Goal: Information Seeking & Learning: Learn about a topic

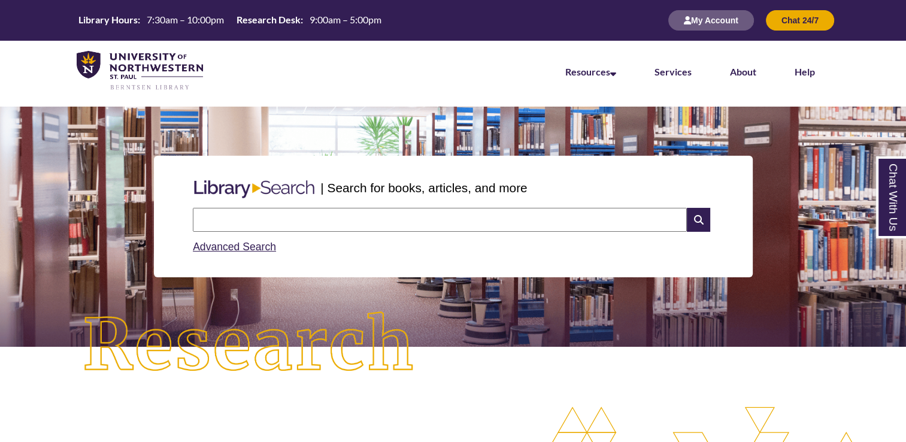
click at [362, 219] on input "text" at bounding box center [440, 220] width 494 height 24
type input "**********"
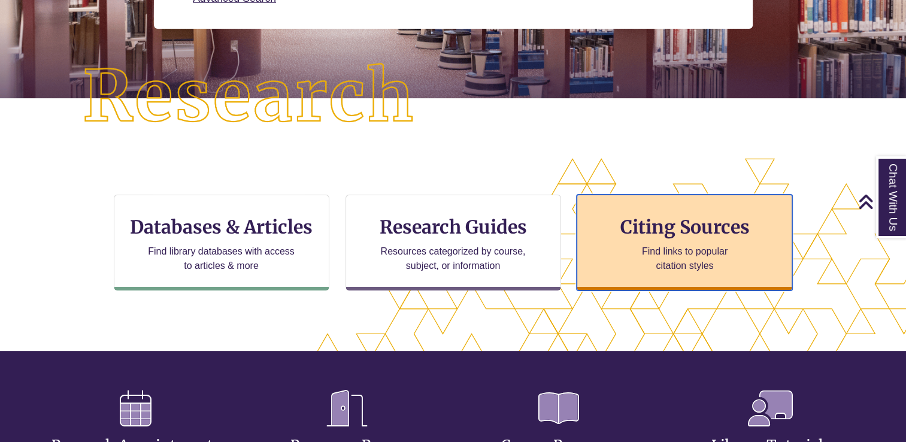
click at [659, 216] on h3 "Citing Sources" at bounding box center [685, 227] width 146 height 23
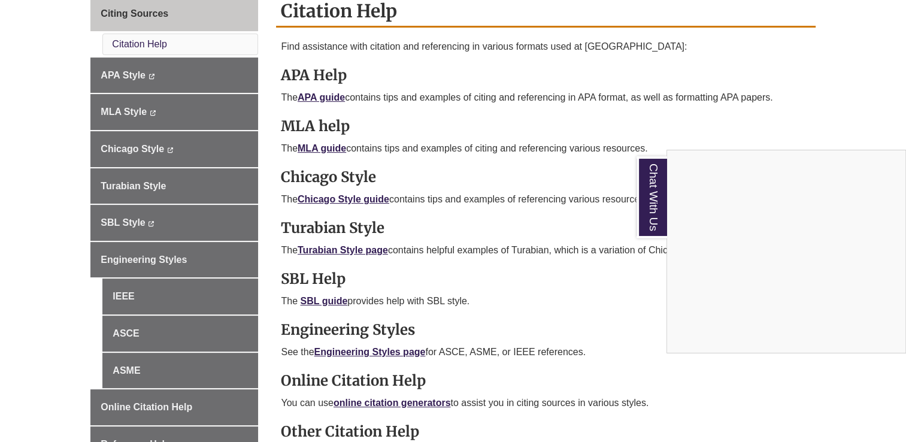
scroll to position [356, 0]
click at [210, 153] on div "Chat With Us" at bounding box center [453, 221] width 906 height 442
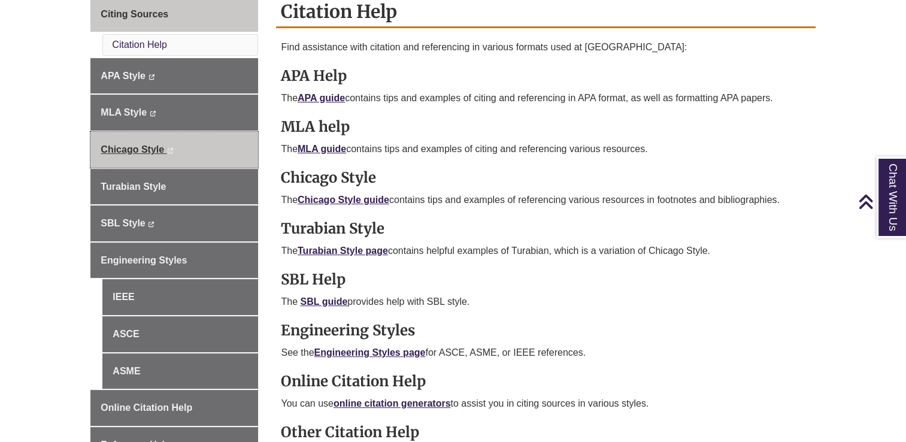
click at [194, 149] on link "Chicago Style This link opens in a new window This link opens in a new window" at bounding box center [174, 150] width 168 height 36
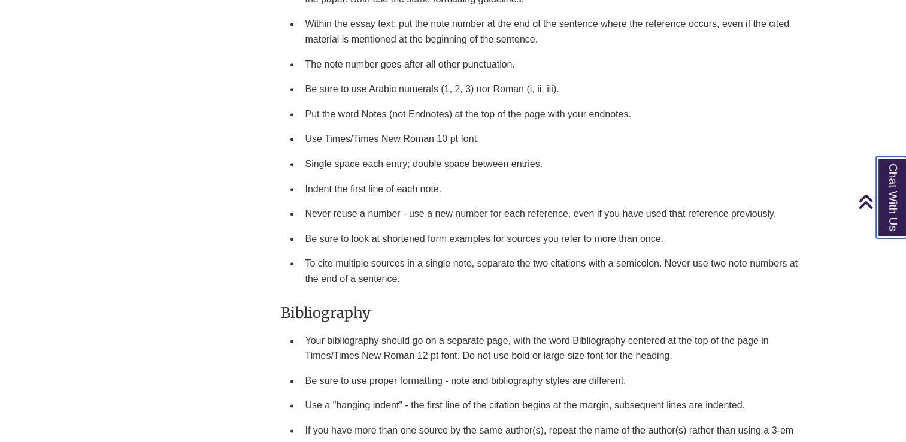
scroll to position [1418, 0]
